Goal: Information Seeking & Learning: Learn about a topic

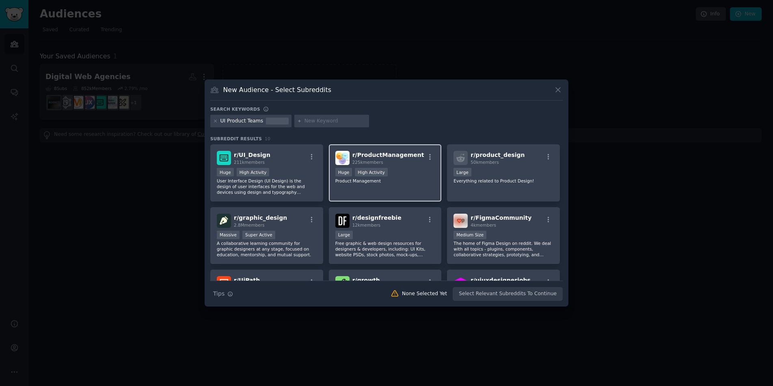
click at [396, 158] on span "r/ ProductManagement" at bounding box center [388, 155] width 72 height 6
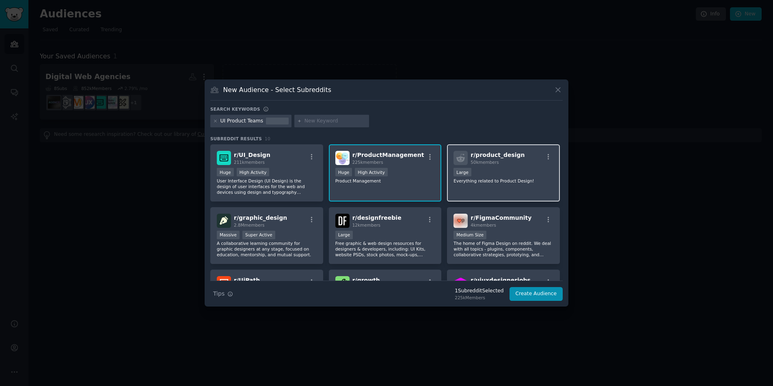
click at [495, 162] on span "50k members" at bounding box center [484, 162] width 28 height 5
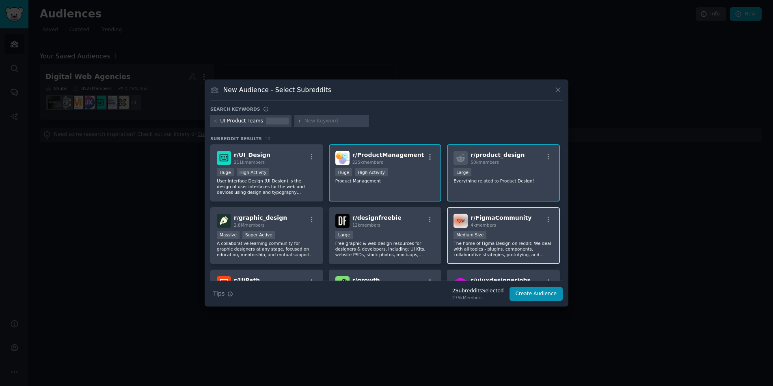
click at [502, 215] on span "r/ FigmaCommunity" at bounding box center [500, 218] width 61 height 6
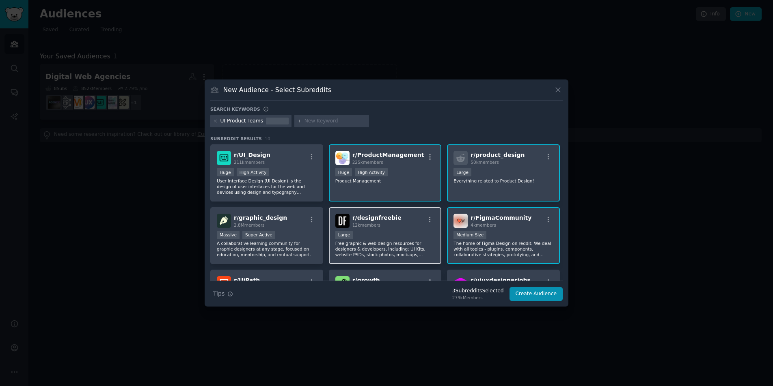
click at [391, 222] on div "12k members" at bounding box center [376, 225] width 49 height 6
click at [321, 123] on input "text" at bounding box center [335, 121] width 62 height 7
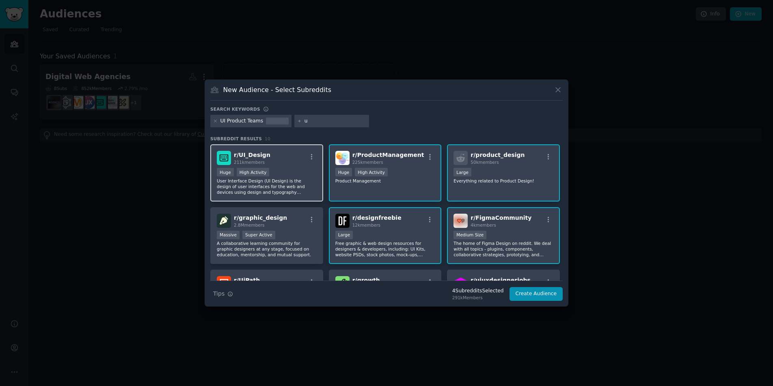
click at [291, 169] on div "Huge High Activity" at bounding box center [267, 173] width 100 height 10
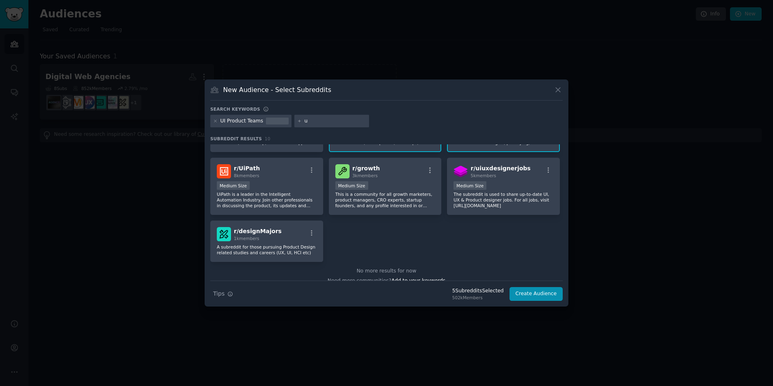
scroll to position [112, 0]
click at [278, 247] on p "A subreddit for those pursuing Product Design related studies and careers (UX, …" at bounding box center [267, 249] width 100 height 11
click at [324, 122] on input "u" at bounding box center [335, 121] width 62 height 7
type input "ux design"
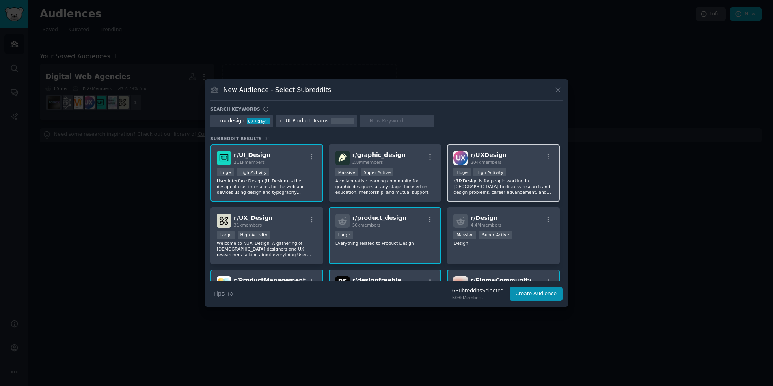
click at [520, 162] on div "r/ UXDesign 204k members" at bounding box center [503, 158] width 100 height 14
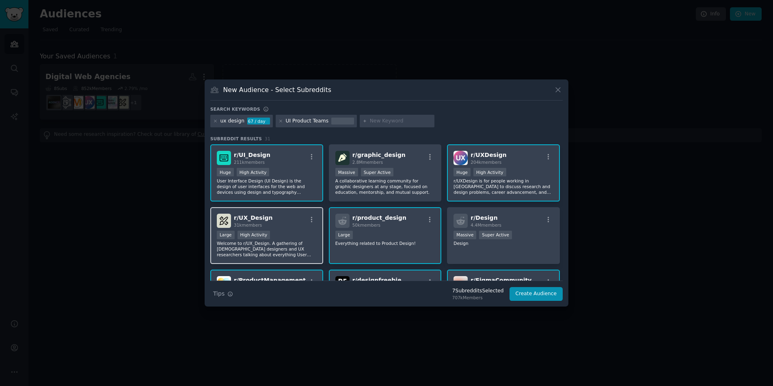
click at [289, 224] on div "r/ UX_Design 31k members" at bounding box center [267, 221] width 100 height 14
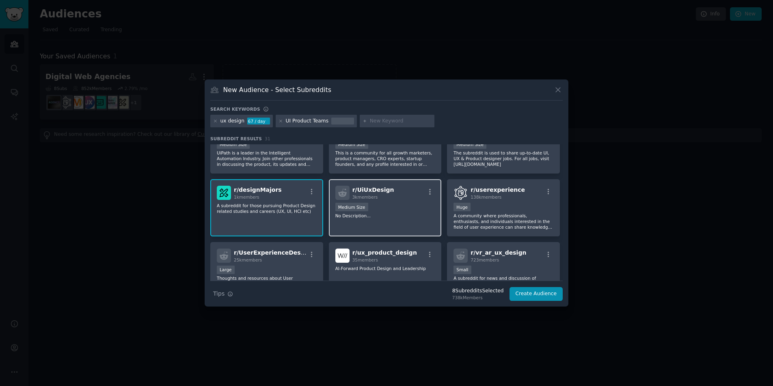
scroll to position [216, 0]
click at [411, 213] on p "No Description..." at bounding box center [385, 216] width 100 height 6
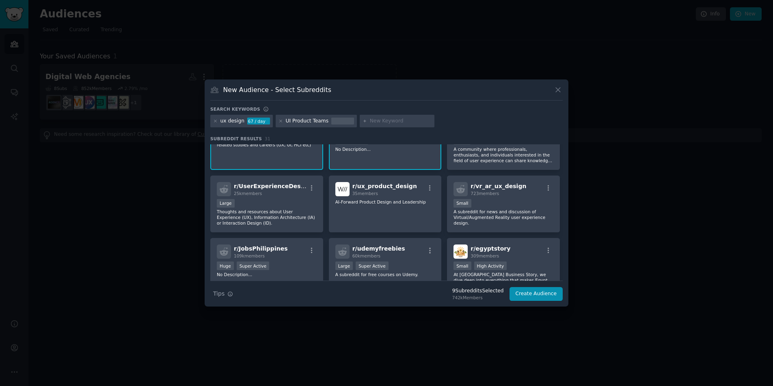
scroll to position [289, 0]
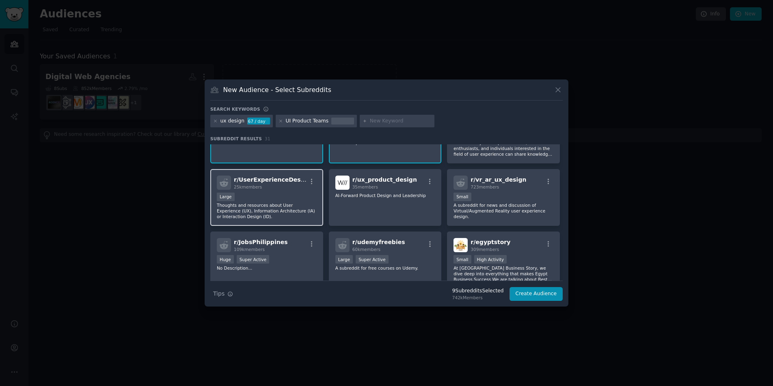
click at [276, 202] on div "Large" at bounding box center [267, 198] width 100 height 10
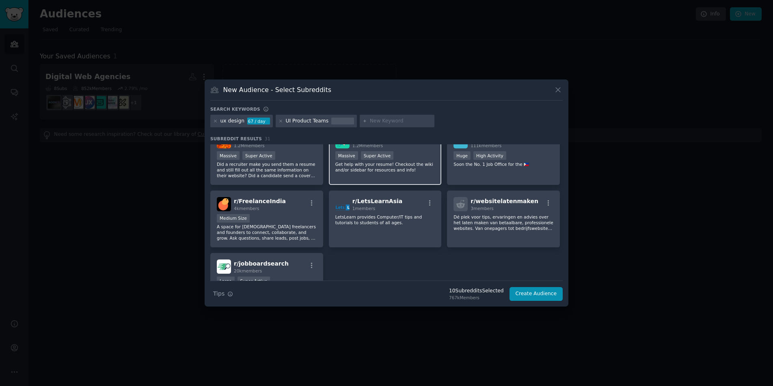
scroll to position [519, 0]
click at [377, 120] on input "text" at bounding box center [401, 121] width 62 height 7
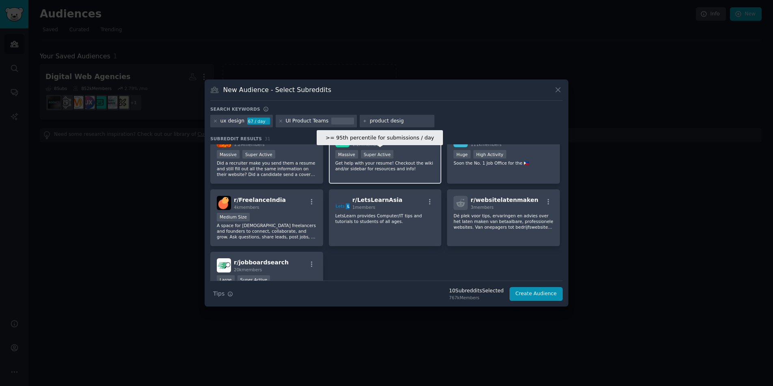
type input "product design"
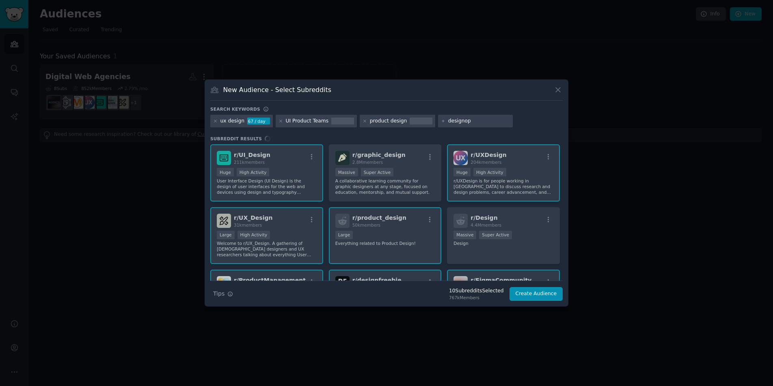
type input "designops"
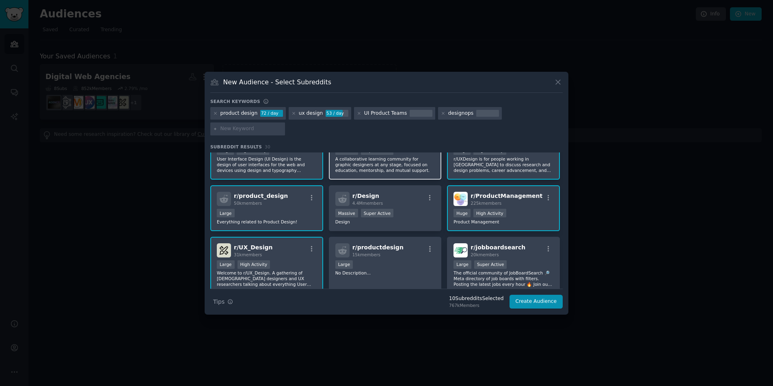
scroll to position [51, 0]
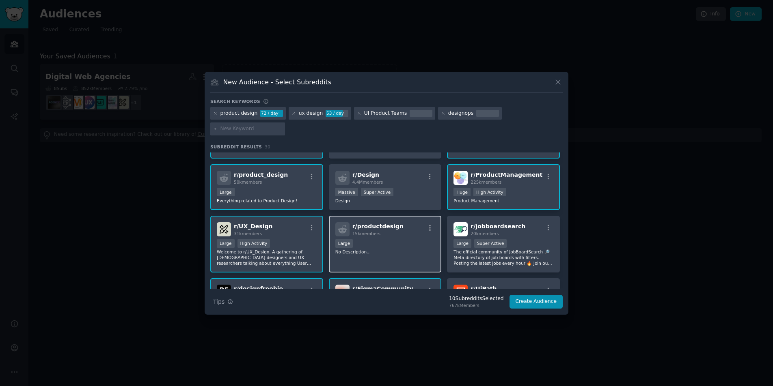
click at [405, 237] on div "r/ productdesign 15k members Large No Description..." at bounding box center [385, 244] width 113 height 57
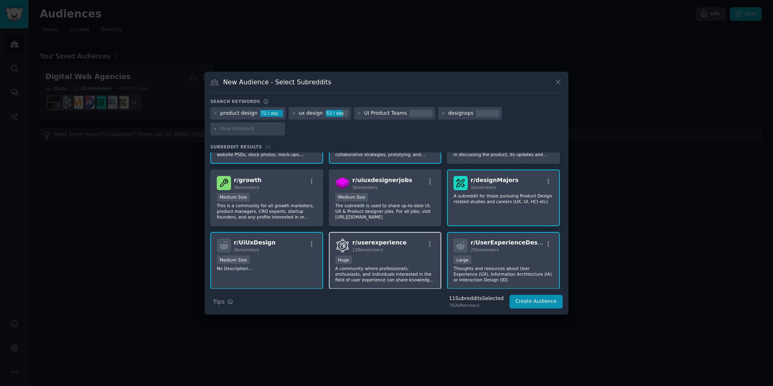
scroll to position [223, 0]
click at [386, 250] on div "138k members" at bounding box center [379, 249] width 54 height 6
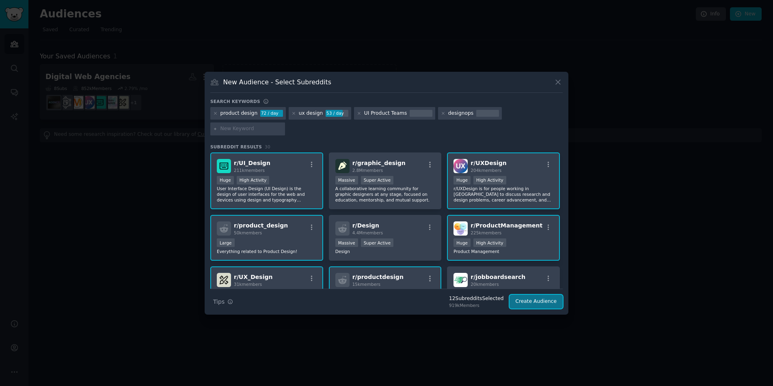
click at [542, 303] on button "Create Audience" at bounding box center [536, 302] width 54 height 14
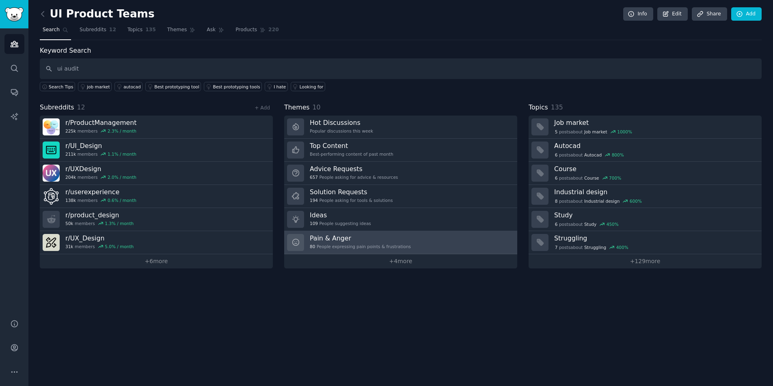
type input "ui audit"
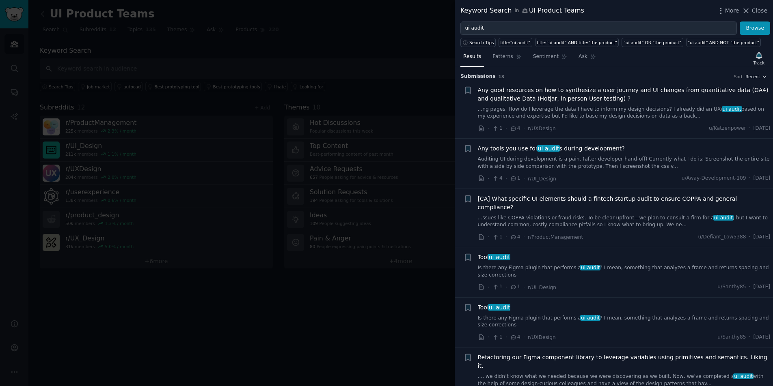
click at [610, 147] on span "Any tools you use for ui audit s during development?" at bounding box center [551, 148] width 147 height 9
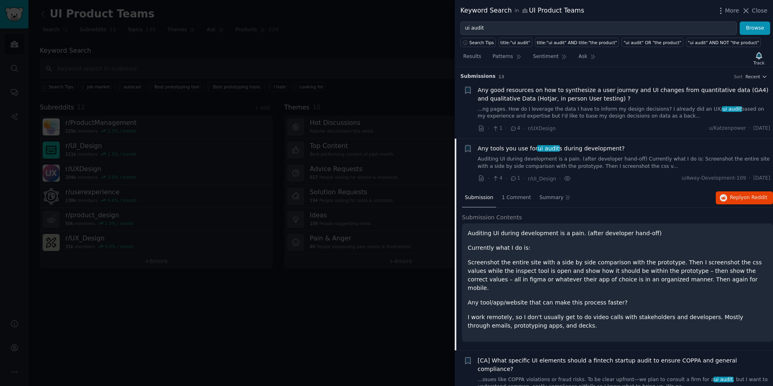
scroll to position [71, 0]
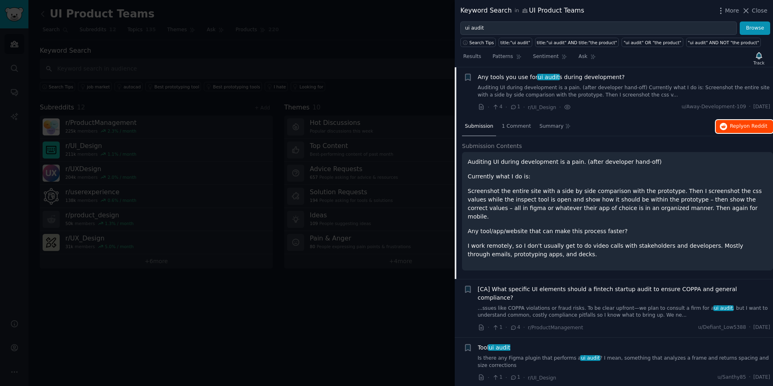
click at [743, 126] on span "on Reddit" at bounding box center [755, 126] width 24 height 6
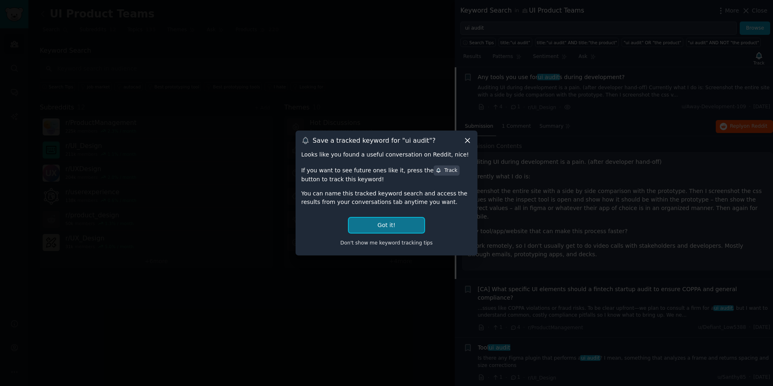
click at [399, 225] on button "Got it!" at bounding box center [386, 225] width 75 height 15
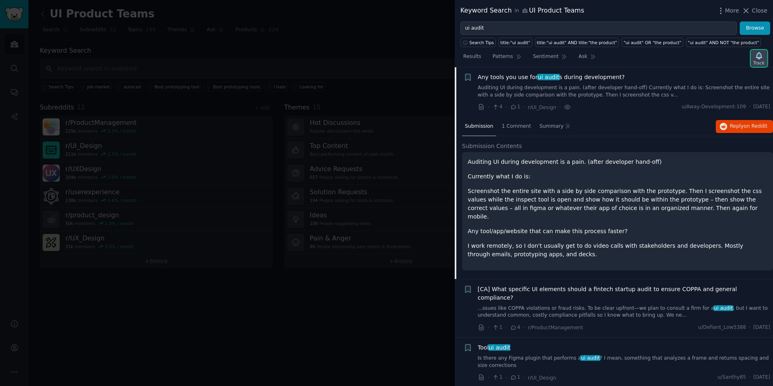
click at [762, 60] on div "Track" at bounding box center [758, 63] width 11 height 6
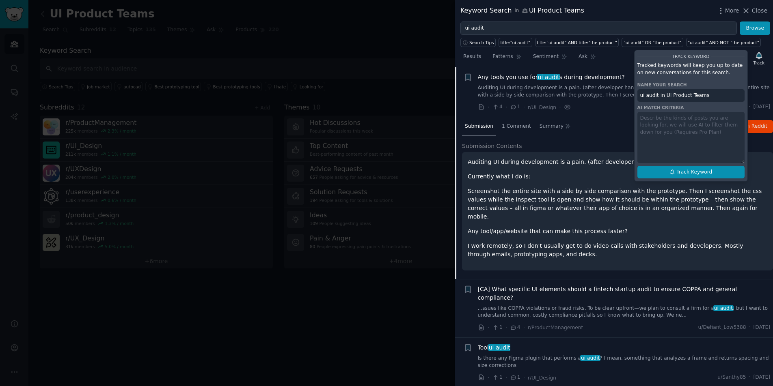
click at [694, 170] on span "Track Keyword" at bounding box center [694, 172] width 36 height 7
type input "ui audit in UI Product Teams"
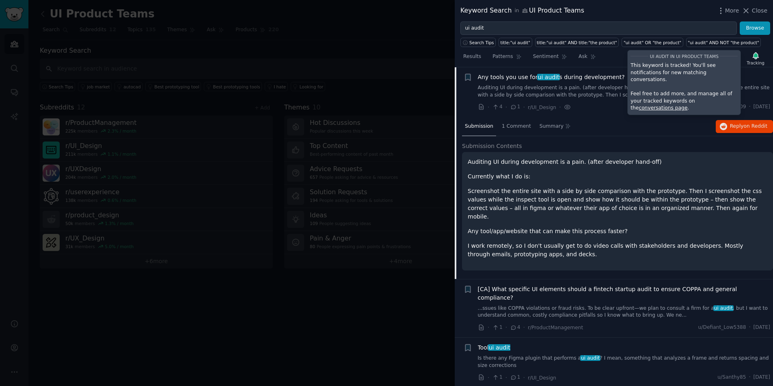
click at [594, 126] on div "Submission 1 Comment Summary Reply on Reddit" at bounding box center [617, 126] width 311 height 19
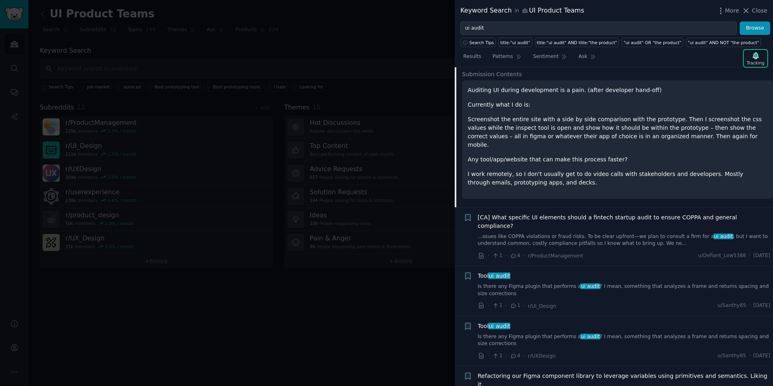
scroll to position [144, 0]
click at [557, 282] on link "Is there any Figma plugin that performs a ui audit ? I mean, something that ana…" at bounding box center [624, 289] width 293 height 14
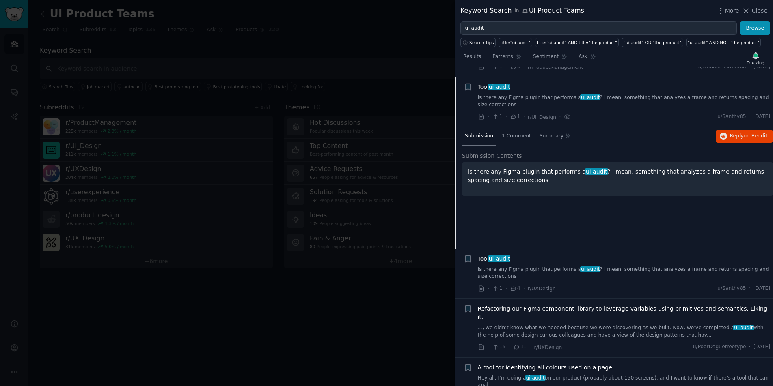
scroll to position [172, 0]
click at [760, 132] on span "on Reddit" at bounding box center [755, 135] width 24 height 6
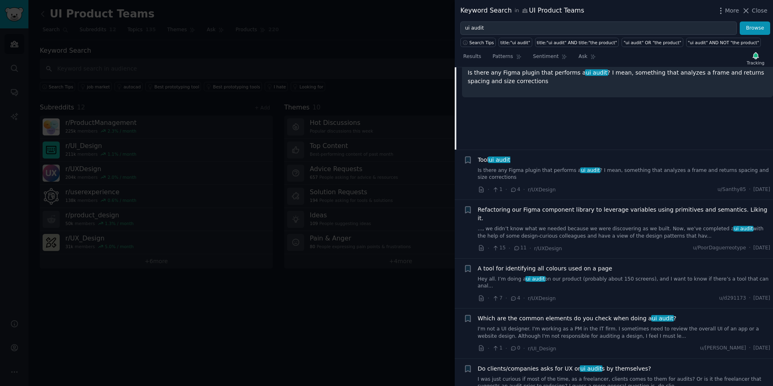
scroll to position [270, 0]
click at [585, 275] on link "Hey all. I’m doing a ui audit on our product (probably about 150 screens), and …" at bounding box center [624, 282] width 293 height 14
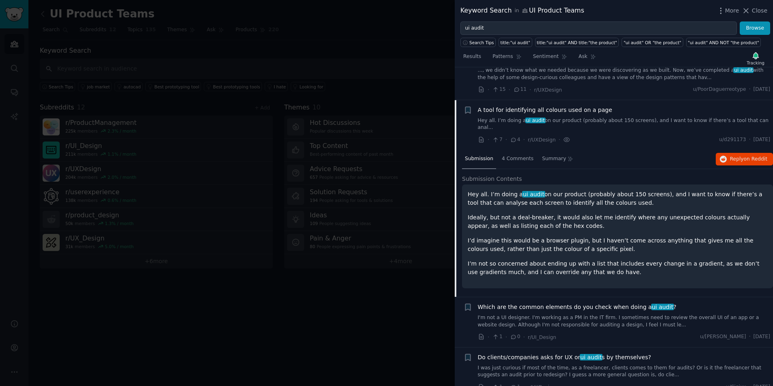
scroll to position [322, 0]
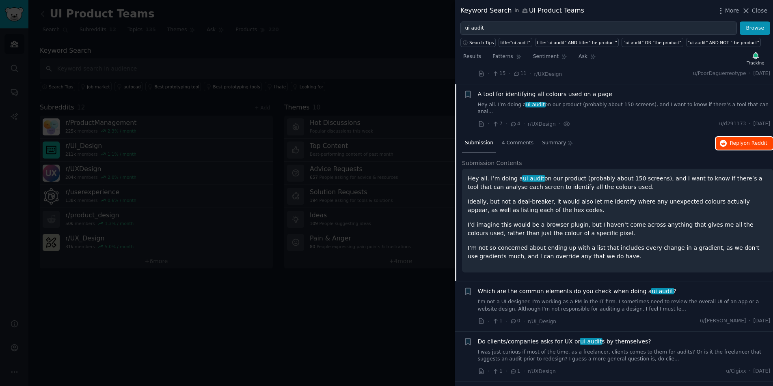
click at [749, 140] on span "Reply on Reddit" at bounding box center [748, 143] width 37 height 7
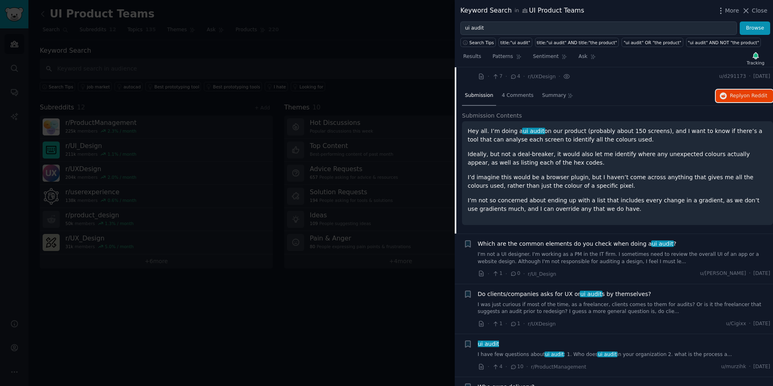
scroll to position [366, 0]
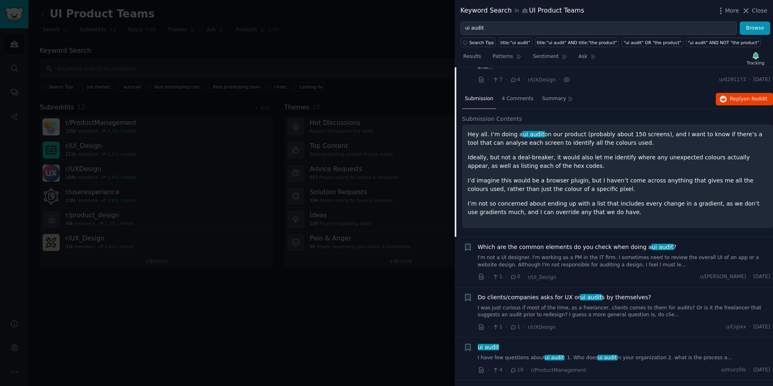
click at [571, 254] on link "I'm not a UI designer. I'm working as a PM in the IT firm. I sometimes need to …" at bounding box center [624, 261] width 293 height 14
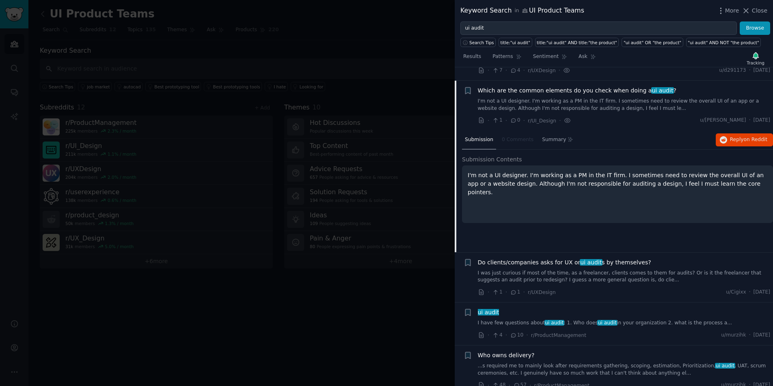
scroll to position [377, 0]
click at [637, 318] on link "I have few questions about ui audit : 1. Who does ui audit in your organization…" at bounding box center [624, 321] width 293 height 7
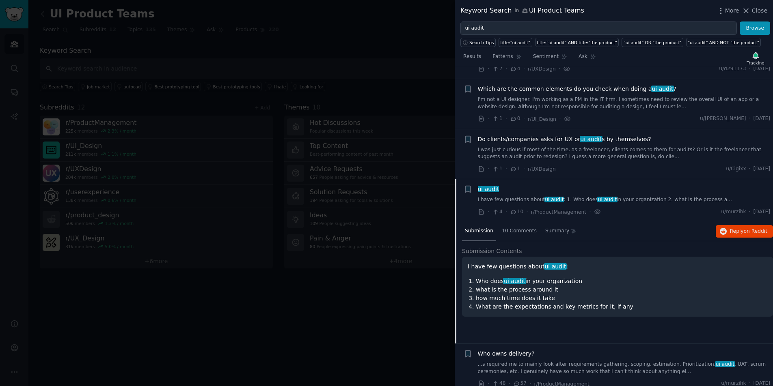
scroll to position [461, 0]
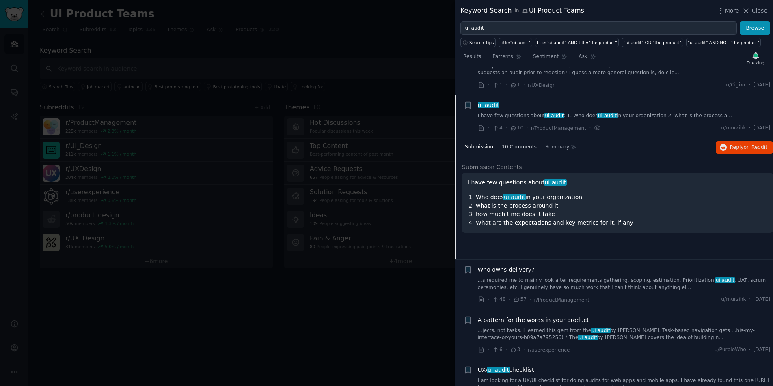
click at [520, 144] on span "10 Comments" at bounding box center [519, 147] width 35 height 7
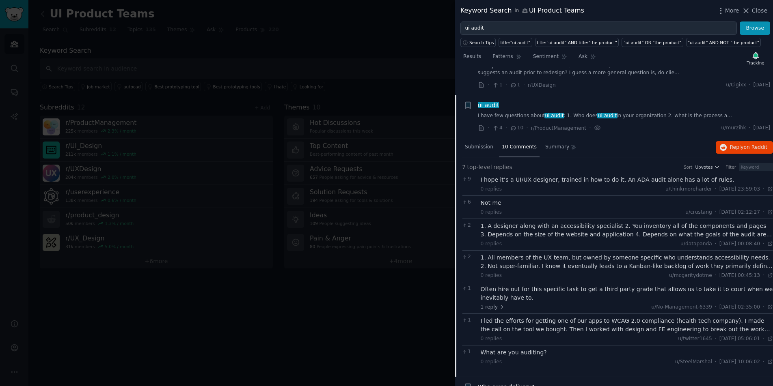
scroll to position [579, 0]
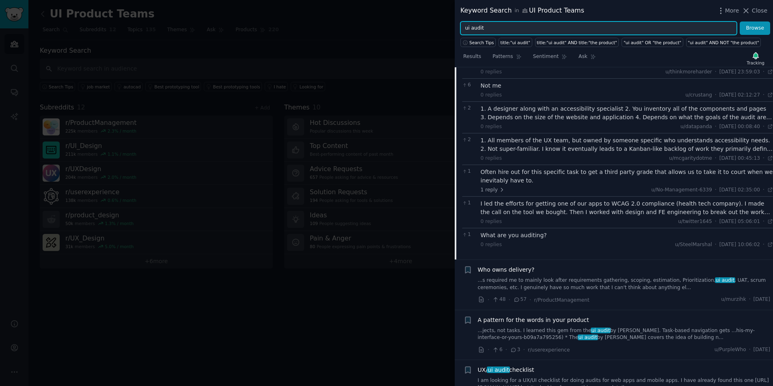
click at [682, 24] on input "ui audit" at bounding box center [598, 29] width 276 height 14
click at [739, 22] on button "Browse" at bounding box center [754, 29] width 30 height 14
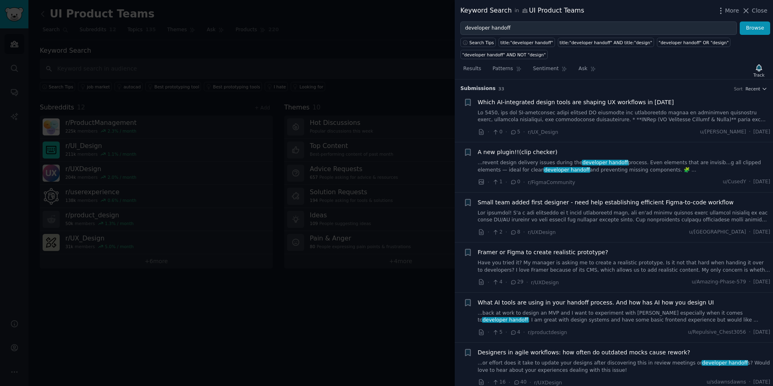
click at [561, 120] on link at bounding box center [624, 117] width 293 height 14
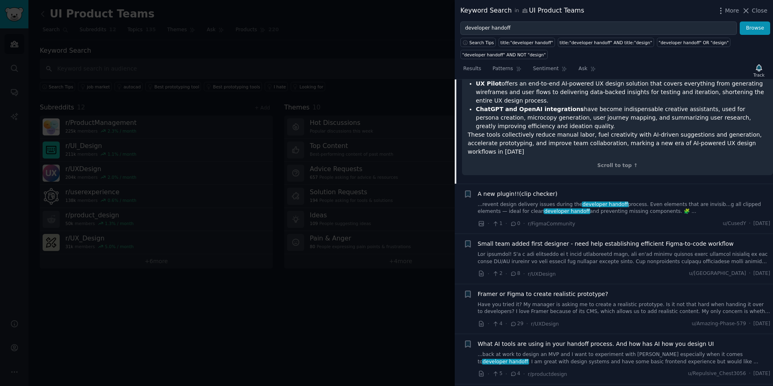
scroll to position [238, 0]
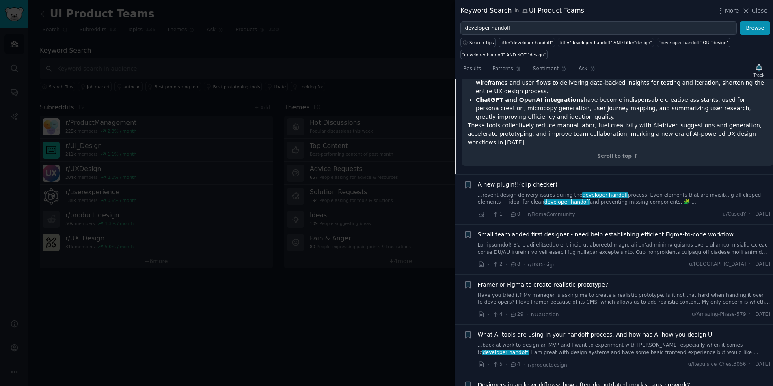
click at [607, 195] on link "...revent design delivery issues during the developer handoff process. Even ele…" at bounding box center [624, 199] width 293 height 14
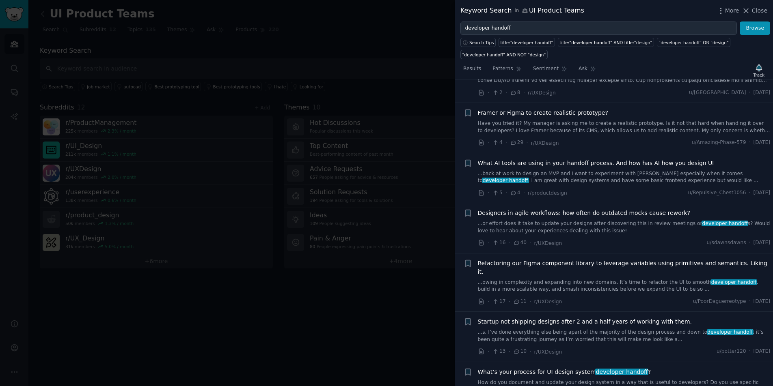
scroll to position [679, 0]
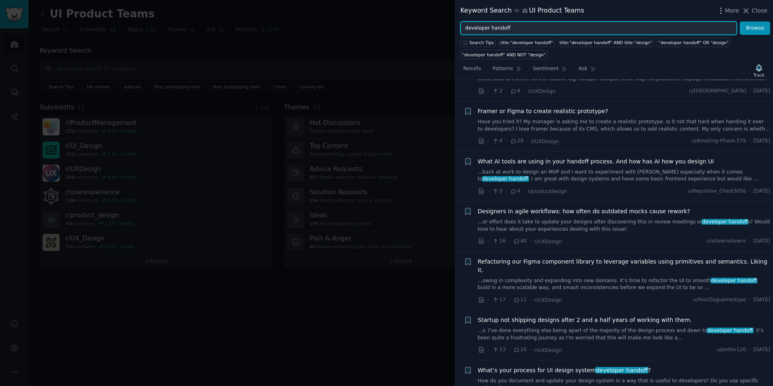
click at [545, 29] on input "developer handoff" at bounding box center [598, 29] width 276 height 14
type input "designops"
click at [739, 22] on button "Browse" at bounding box center [754, 29] width 30 height 14
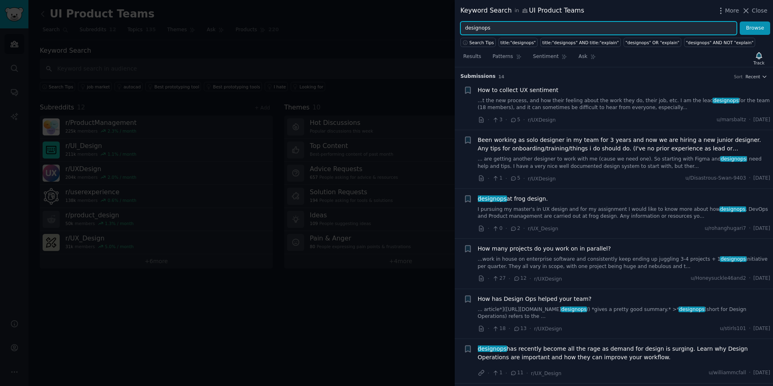
click at [555, 27] on input "designops" at bounding box center [598, 29] width 276 height 14
click at [555, 26] on input "designops" at bounding box center [598, 29] width 276 height 14
